Goal: Task Accomplishment & Management: Use online tool/utility

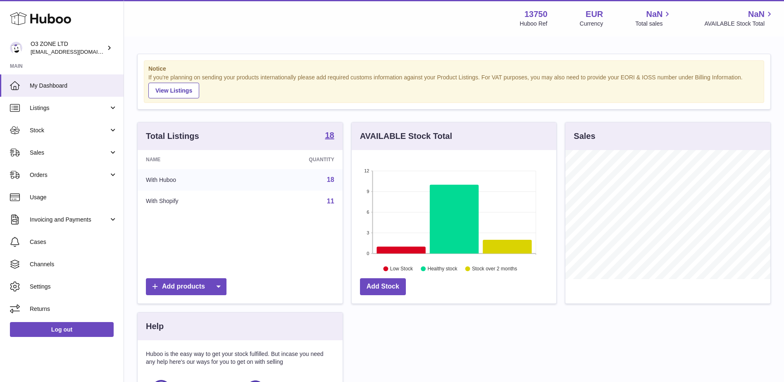
scroll to position [129, 205]
click at [60, 147] on link "Sales" at bounding box center [62, 152] width 124 height 22
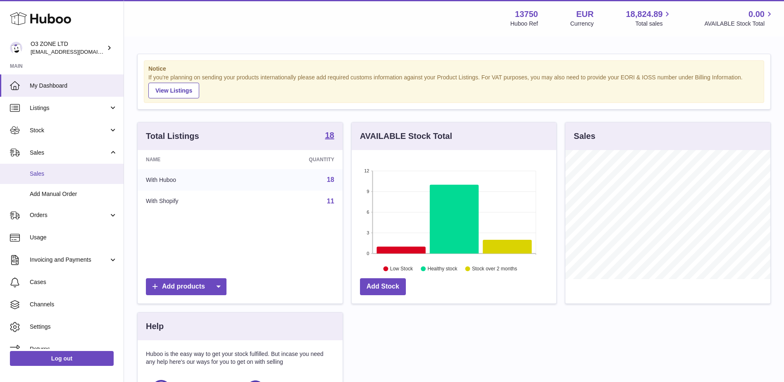
click at [58, 171] on span "Sales" at bounding box center [74, 174] width 88 height 8
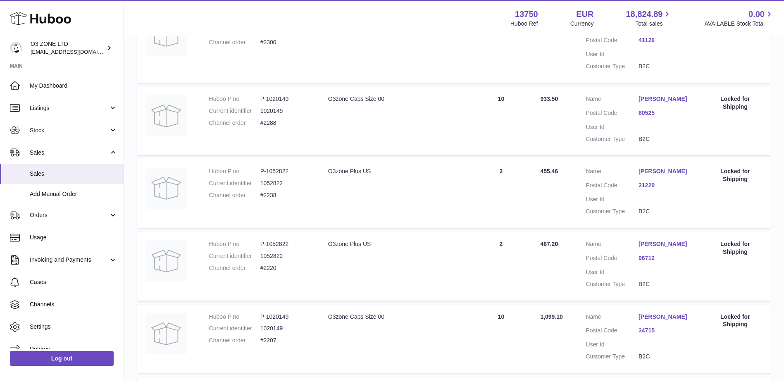
scroll to position [207, 0]
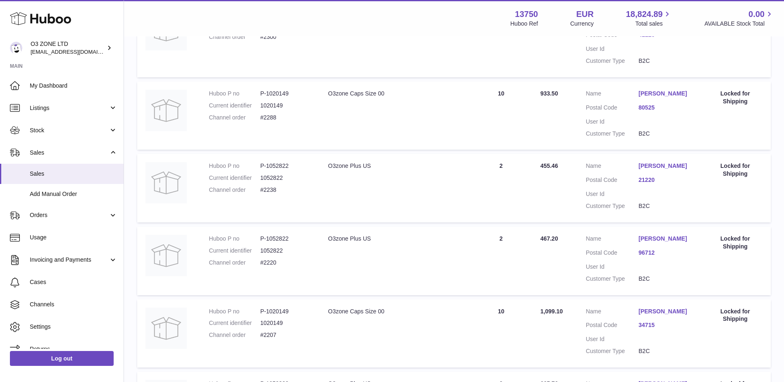
click at [54, 22] on use at bounding box center [40, 18] width 61 height 13
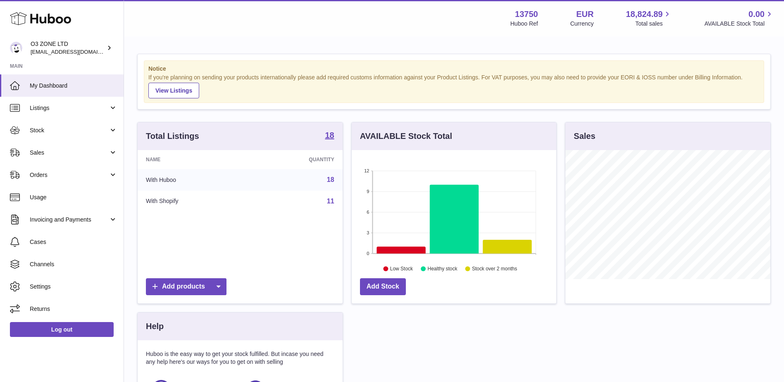
scroll to position [129, 205]
click at [56, 145] on link "Sales" at bounding box center [62, 152] width 124 height 22
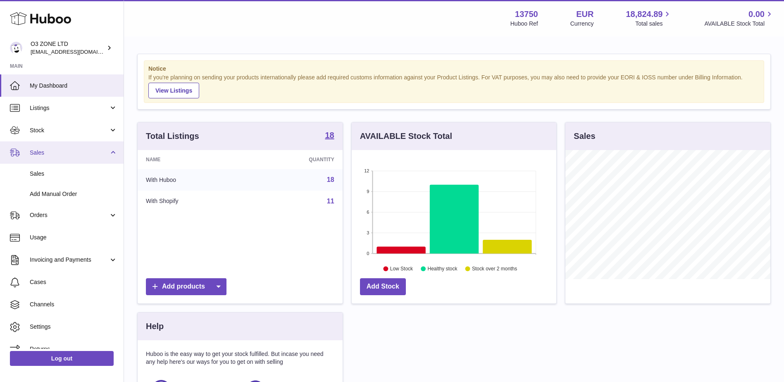
click at [72, 151] on span "Sales" at bounding box center [69, 153] width 79 height 8
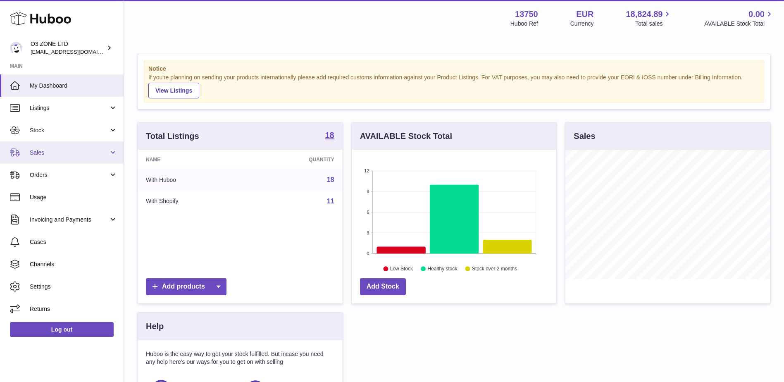
click at [71, 151] on span "Sales" at bounding box center [69, 153] width 79 height 8
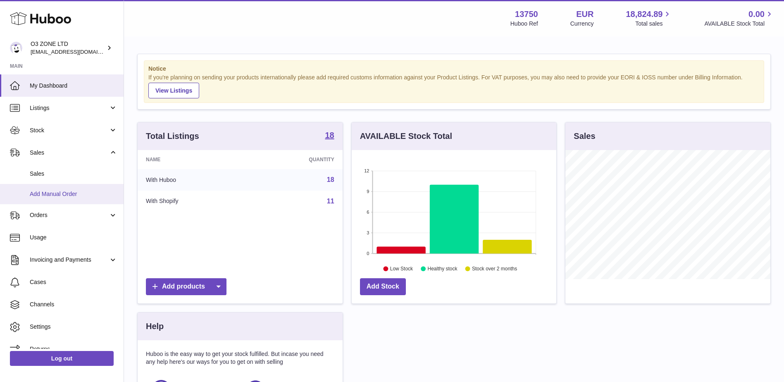
click at [36, 199] on link "Add Manual Order" at bounding box center [62, 194] width 124 height 20
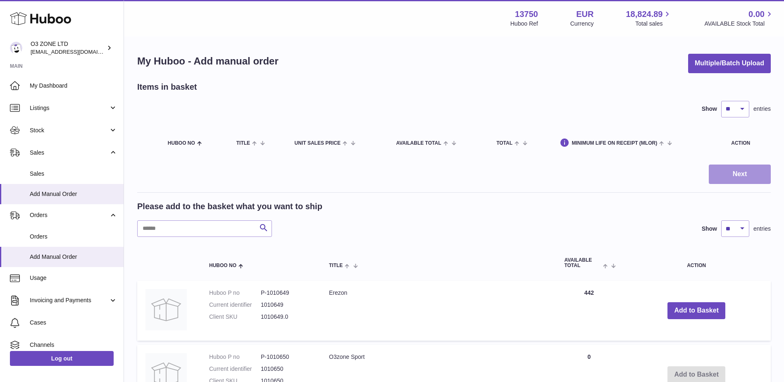
click at [733, 169] on button "Next" at bounding box center [740, 173] width 62 height 19
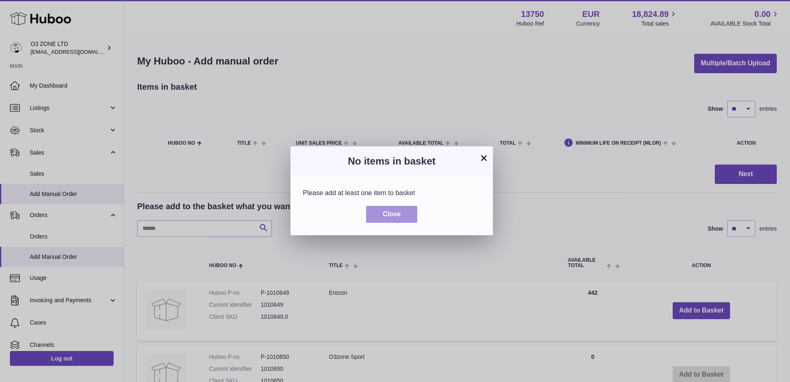
click at [392, 212] on span "Close" at bounding box center [392, 213] width 18 height 7
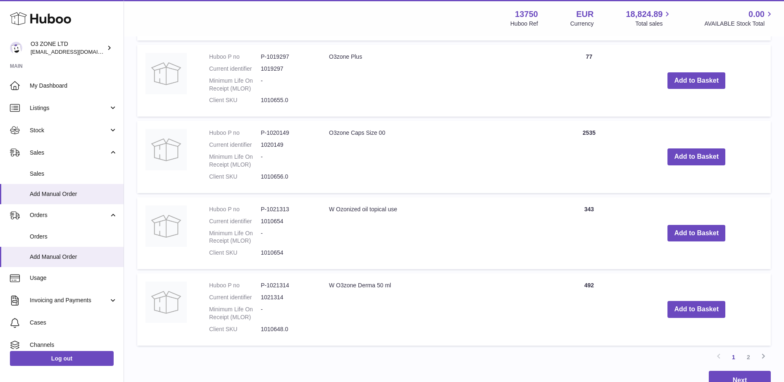
scroll to position [661, 0]
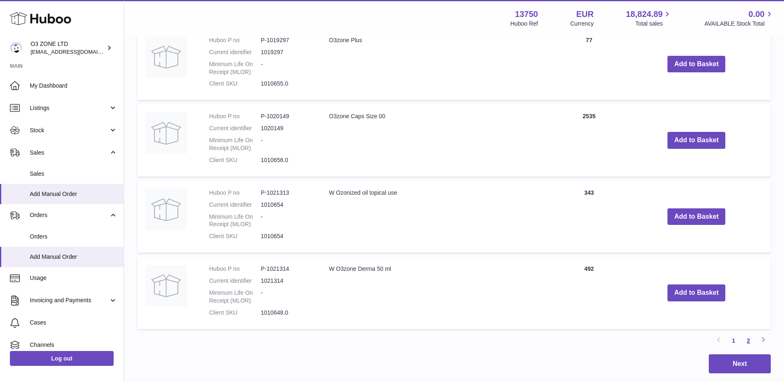
click at [747, 341] on link "2" at bounding box center [748, 340] width 15 height 15
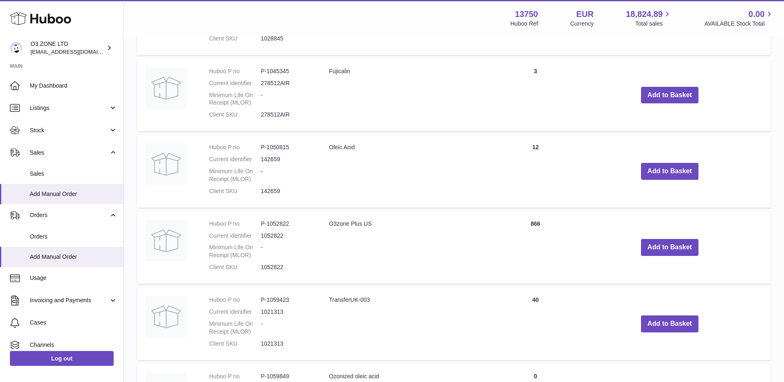
scroll to position [533, 0]
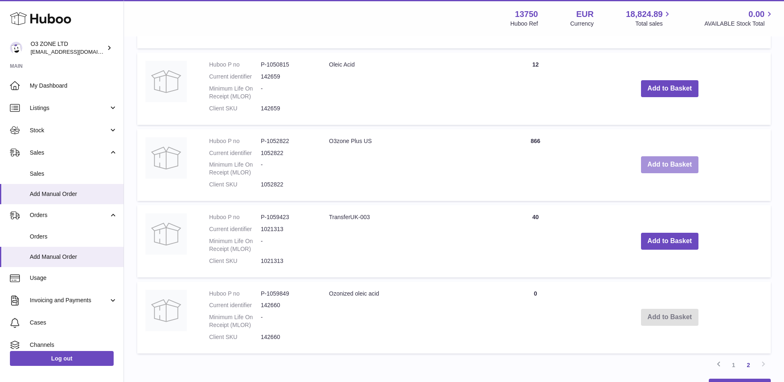
click at [663, 164] on button "Add to Basket" at bounding box center [670, 164] width 58 height 17
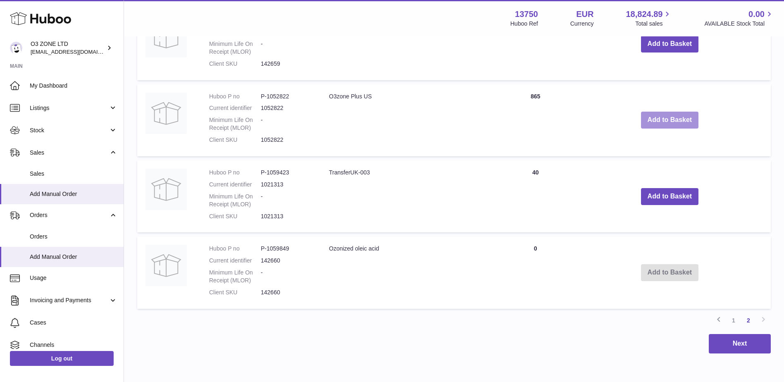
scroll to position [681, 0]
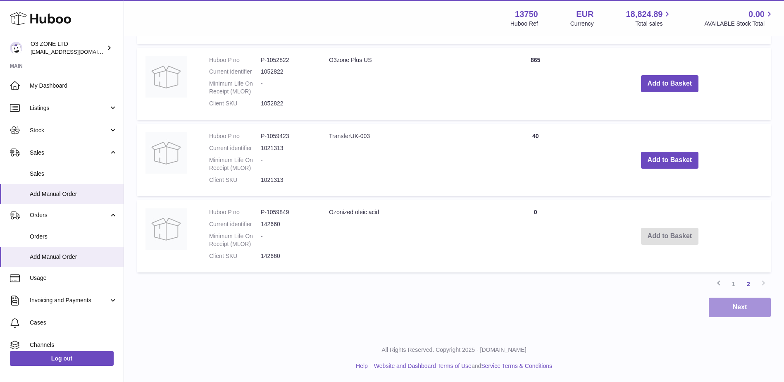
click at [728, 304] on button "Next" at bounding box center [740, 307] width 62 height 19
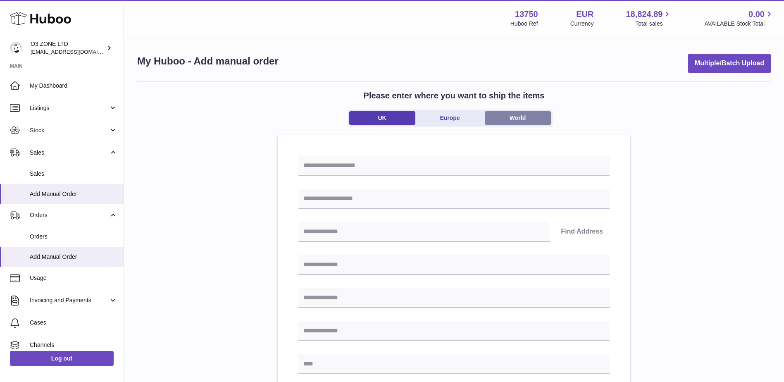
click at [515, 120] on link "World" at bounding box center [518, 118] width 66 height 14
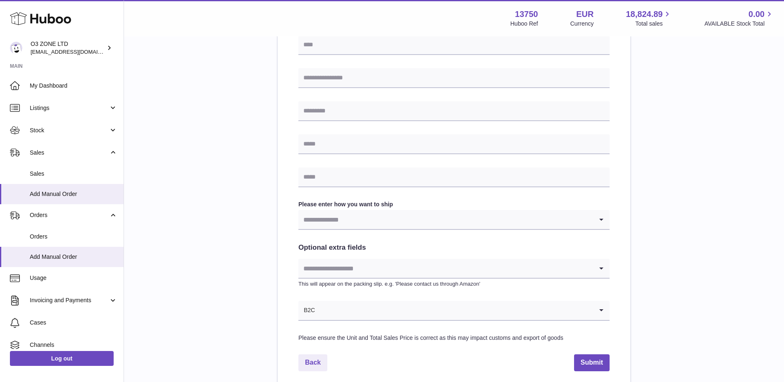
scroll to position [361, 0]
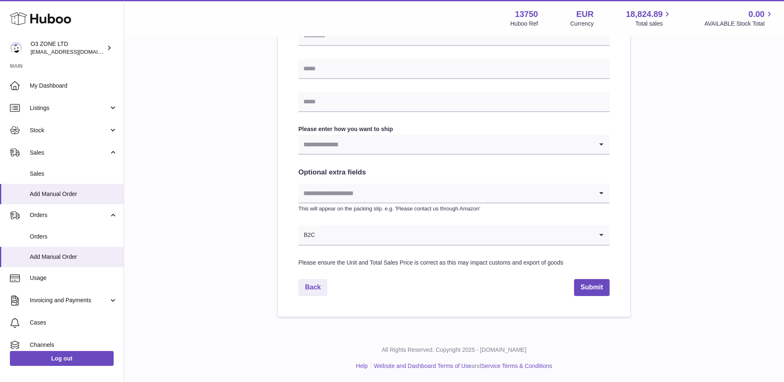
click at [353, 237] on input "Search for option" at bounding box center [454, 235] width 278 height 19
click at [353, 237] on input "Search for option" at bounding box center [445, 235] width 295 height 19
click at [361, 189] on input "Search for option" at bounding box center [445, 192] width 295 height 19
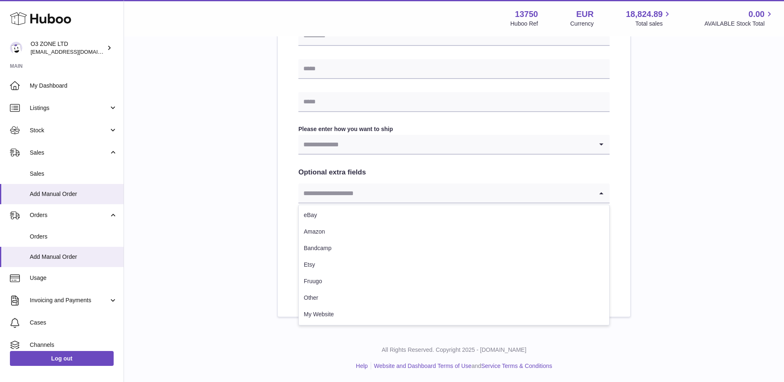
click at [366, 151] on input "Search for option" at bounding box center [445, 144] width 295 height 19
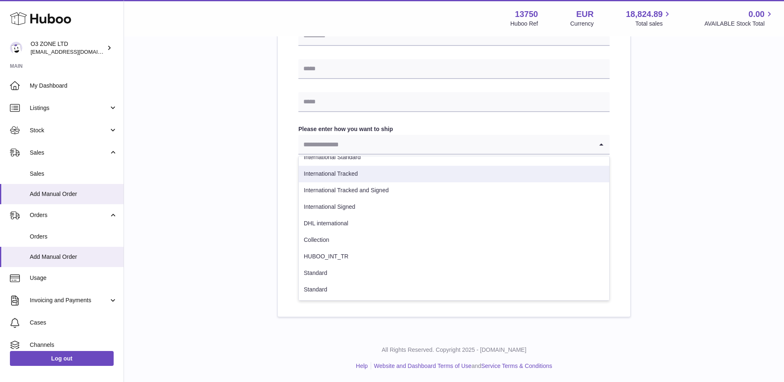
scroll to position [2, 0]
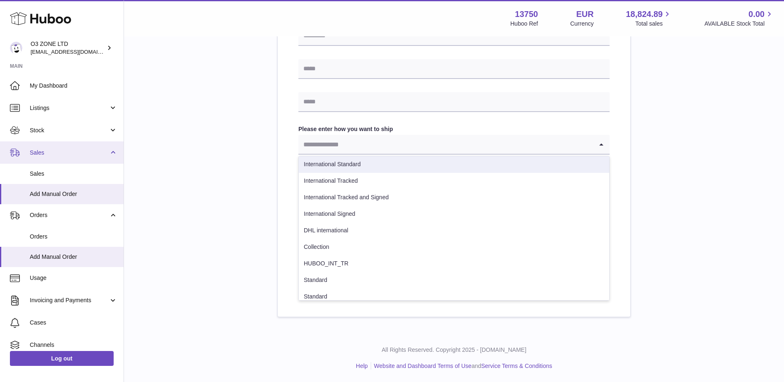
click at [51, 160] on link "Sales" at bounding box center [62, 152] width 124 height 22
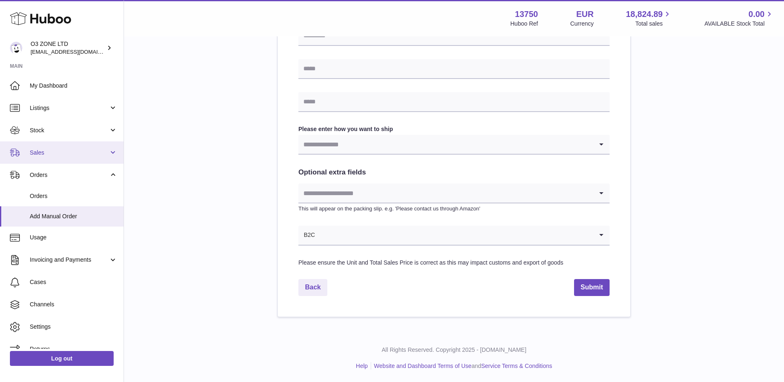
click at [51, 160] on link "Sales" at bounding box center [62, 152] width 124 height 22
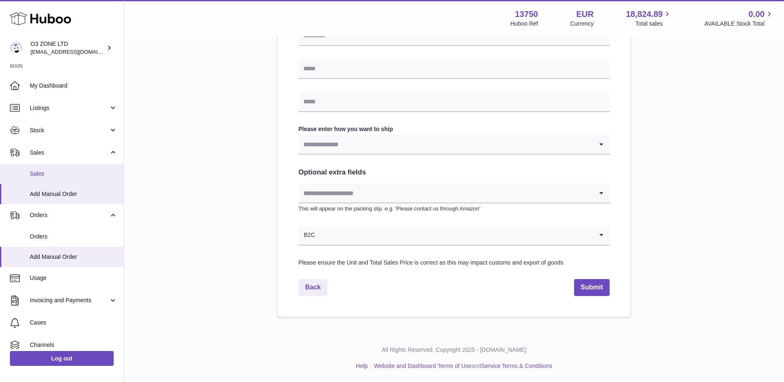
click at [52, 172] on span "Sales" at bounding box center [74, 174] width 88 height 8
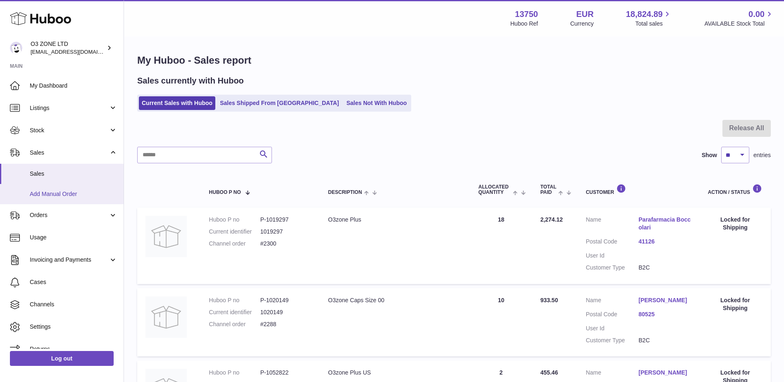
click at [62, 191] on span "Add Manual Order" at bounding box center [74, 194] width 88 height 8
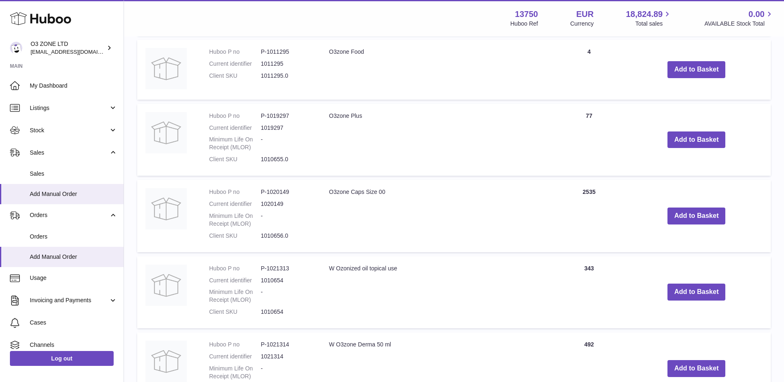
scroll to position [785, 0]
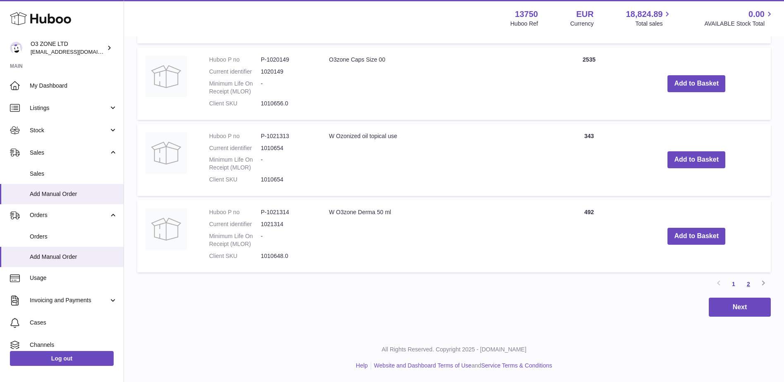
click at [750, 284] on link "2" at bounding box center [748, 283] width 15 height 15
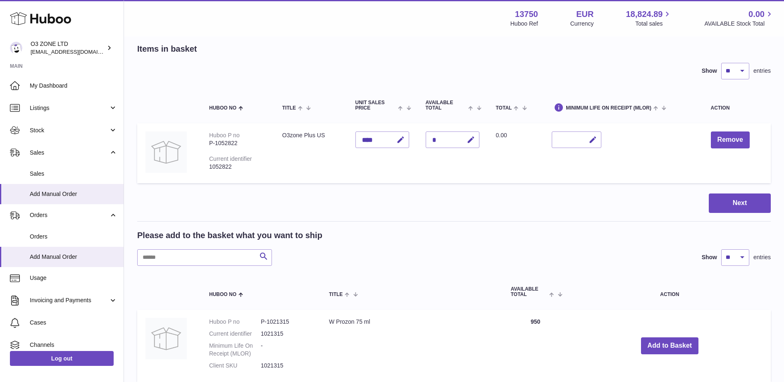
scroll to position [37, 0]
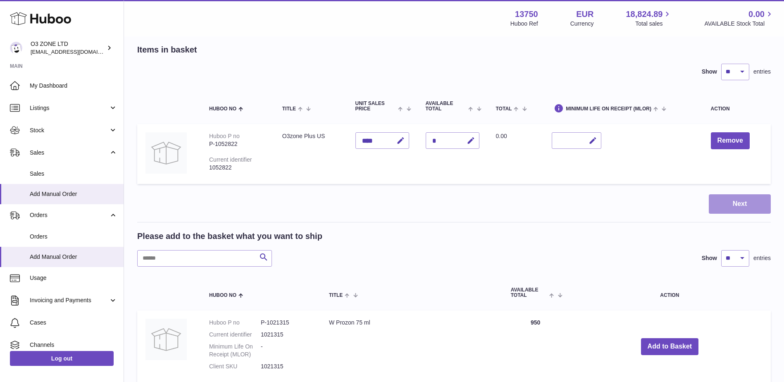
click at [723, 204] on button "Next" at bounding box center [740, 203] width 62 height 19
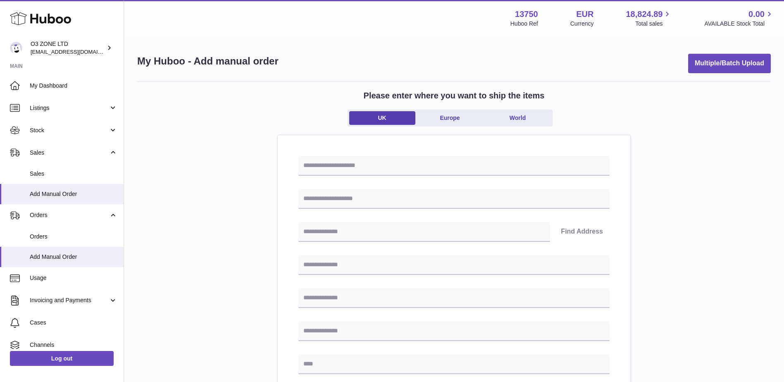
click at [507, 126] on ul "UK [GEOGRAPHIC_DATA] World" at bounding box center [450, 118] width 205 height 17
click at [513, 116] on link "World" at bounding box center [518, 118] width 66 height 14
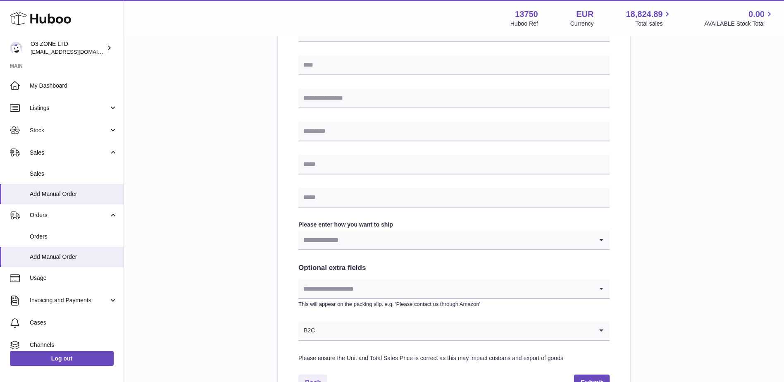
scroll to position [289, 0]
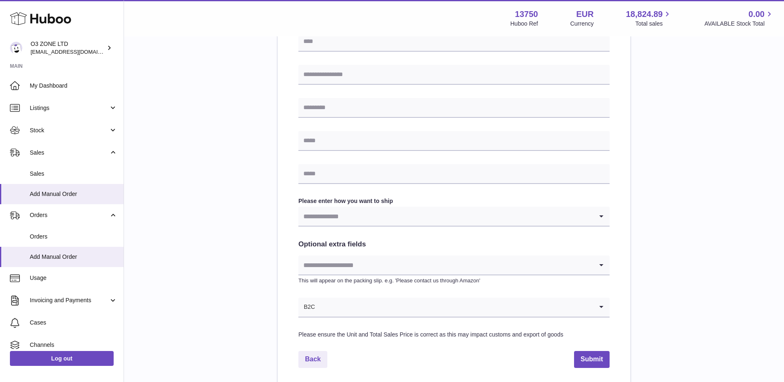
click at [386, 265] on input "Search for option" at bounding box center [445, 264] width 295 height 19
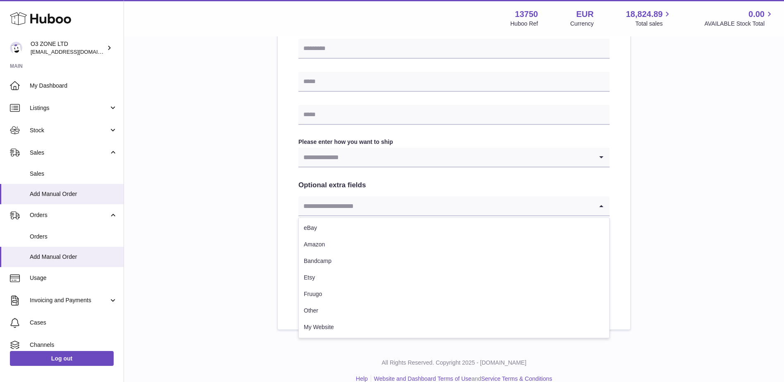
scroll to position [361, 0]
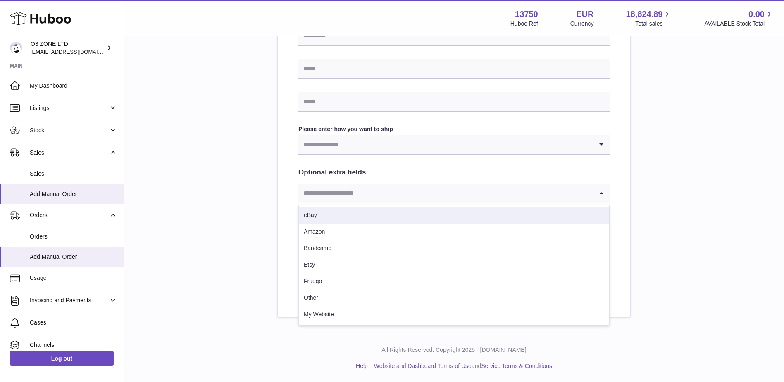
click at [394, 194] on input "Search for option" at bounding box center [445, 192] width 295 height 19
click at [624, 176] on div "Loading... Please enter how you want to ship Loading... You require an order to…" at bounding box center [454, 45] width 353 height 543
